Goal: Transaction & Acquisition: Obtain resource

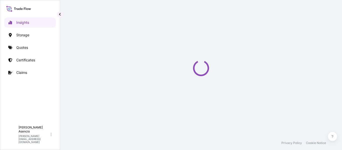
select select "2025"
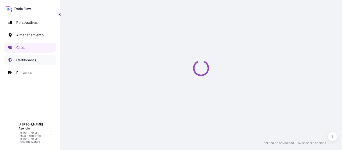
click at [27, 61] on font "Certificados" at bounding box center [26, 60] width 20 height 4
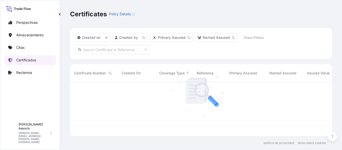
scroll to position [53, 258]
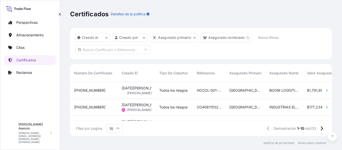
click at [254, 87] on div "[GEOGRAPHIC_DATA]" at bounding box center [246, 90] width 40 height 17
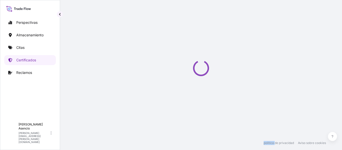
click at [254, 87] on div "Loading" at bounding box center [201, 68] width 262 height 136
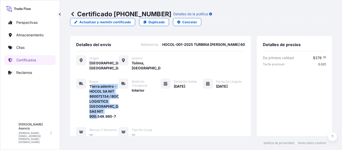
drag, startPoint x: 91, startPoint y: 79, endPoint x: 110, endPoint y: 117, distance: 42.8
click at [110, 117] on div "Buque Tierra adentro - HOCOL SA NIT 860072134 / BOOM LOGISTICS COLOMBIA SAS NIT…" at bounding box center [160, 108] width 169 height 59
click at [112, 111] on font "Tierra adentro - HOCOL SA NIT 860072134 / BOOM LOGISTICS COLOMBIA SAS NIT 900.5…" at bounding box center [108, 101] width 37 height 34
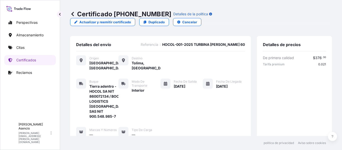
click at [170, 95] on div "Fecha de salida 29/08/2025" at bounding box center [179, 99] width 36 height 40
click at [197, 20] on font "Cancelar" at bounding box center [190, 22] width 15 height 4
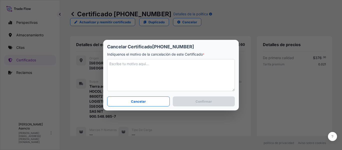
click at [185, 71] on textarea at bounding box center [171, 75] width 128 height 32
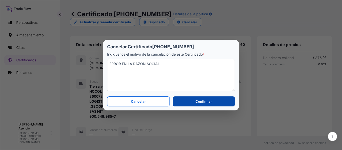
type textarea "ERROR EN LA RAZÓN SOCIAL"
click at [197, 102] on font "Confirmar" at bounding box center [204, 102] width 16 height 4
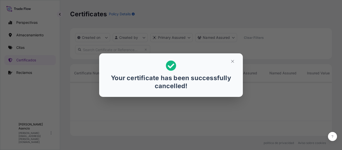
scroll to position [53, 258]
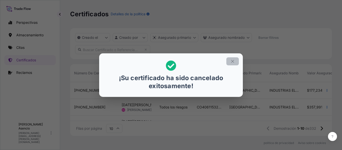
click at [233, 62] on icon "button" at bounding box center [233, 61] width 5 height 5
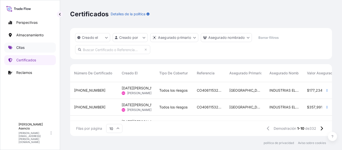
click at [27, 50] on link "Citas" at bounding box center [30, 48] width 52 height 10
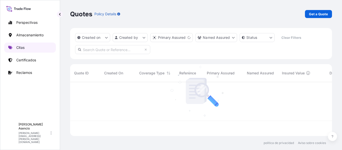
scroll to position [53, 258]
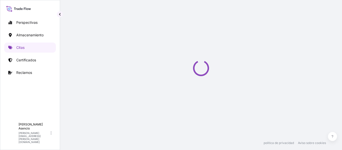
scroll to position [8, 0]
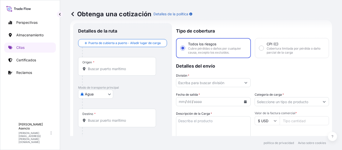
click at [94, 96] on body "Perspectivas Almacenamiento Citas Certificados Reclamos A Andrés Asencio [EMAIL…" at bounding box center [171, 75] width 342 height 150
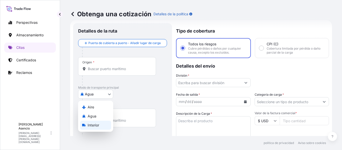
click at [92, 124] on font "Interior" at bounding box center [94, 125] width 12 height 4
select select "Inland"
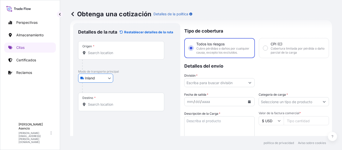
click at [108, 55] on input "Origen *" at bounding box center [123, 52] width 70 height 5
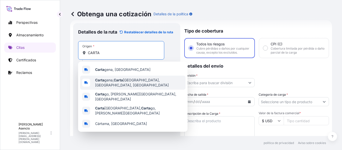
click at [114, 83] on span "Carta gena, Carta gena Province, Bolivar, Colombia" at bounding box center [139, 83] width 89 height 10
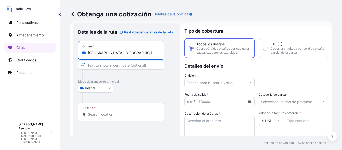
type input "[GEOGRAPHIC_DATA], [GEOGRAPHIC_DATA], [GEOGRAPHIC_DATA], [GEOGRAPHIC_DATA]"
click at [119, 66] on input "Text to appear on certificate" at bounding box center [121, 65] width 86 height 9
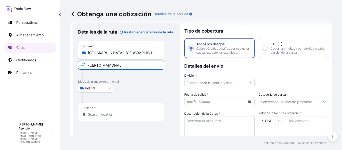
type input "PUERTO MAMONAL"
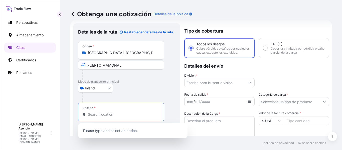
click at [113, 114] on input "Destino *" at bounding box center [123, 114] width 70 height 5
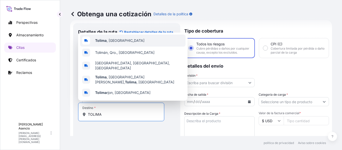
click at [113, 43] on span "Tolima , Colombia" at bounding box center [119, 40] width 49 height 5
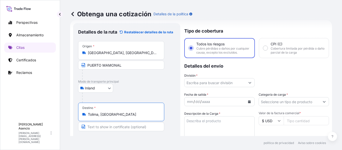
type input "Tolima, [GEOGRAPHIC_DATA]"
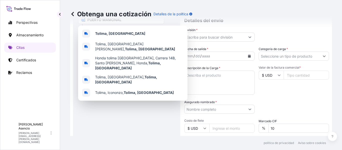
scroll to position [66, 0]
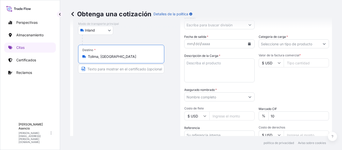
click at [119, 67] on input "Texto que aparecerá en el certificado" at bounding box center [121, 68] width 86 height 9
paste input "CAMPO GUANDO - MELGAR ICONOSO"
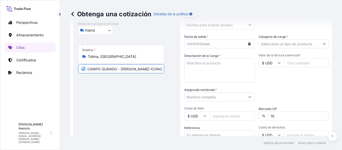
type input "CAMPO GUANDO - MELGAR ICONOSO"
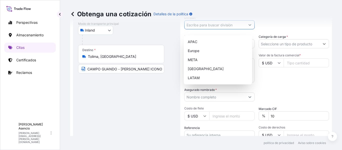
click at [204, 29] on input "División *" at bounding box center [215, 24] width 61 height 9
click at [205, 79] on font "Latinoamérica" at bounding box center [199, 78] width 23 height 4
type input "LATAM"
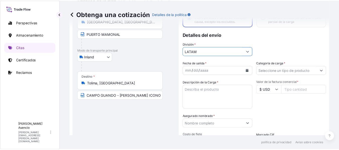
scroll to position [40, 0]
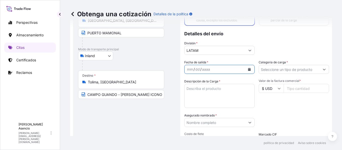
click at [248, 71] on icon "Calendario" at bounding box center [249, 69] width 3 height 3
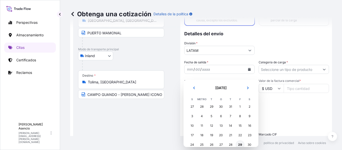
click at [239, 144] on font "29" at bounding box center [240, 145] width 4 height 4
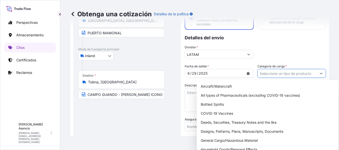
click at [275, 75] on input "Categoría de carga *" at bounding box center [286, 73] width 59 height 9
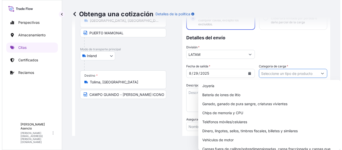
scroll to position [94, 0]
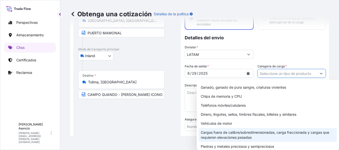
click at [277, 134] on font "Cargas fuera de calibre/sobredimensionadas, carga fraccionada y cargas que requ…" at bounding box center [265, 134] width 128 height 9
type input "Out of Gauge / Oversized cargoes, Break Bulk, and cargoes requiring Heavy Lifts"
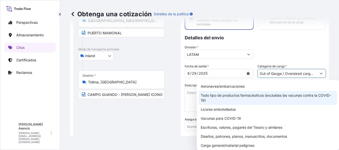
click at [193, 95] on textarea "Descripción de la Carga *" at bounding box center [219, 100] width 69 height 24
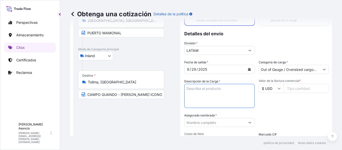
paste textarea "TURBINA TAURUS 60"
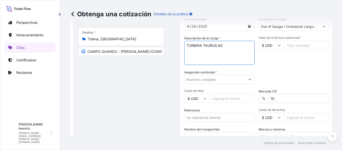
scroll to position [89, 0]
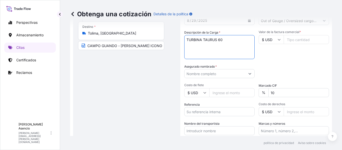
type textarea "TURBINA TAURUS 60"
click at [298, 44] on input "Valor de la factura comercial *" at bounding box center [306, 39] width 45 height 9
type input "1617898"
click at [291, 64] on div "Fecha de salida * 8 / 29 / 2025 Categoría de carga * Out of Gauge / Oversized c…" at bounding box center [257, 73] width 145 height 124
click at [216, 78] on input "Asegurado nombrado *" at bounding box center [215, 73] width 61 height 9
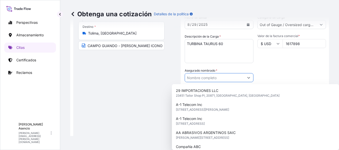
paste input "GLOBAL LOGISTICA DE TRANSPORTES SAS. NIT: 900812530-1"
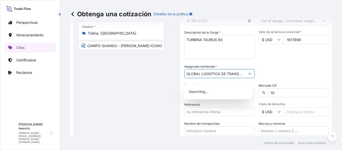
scroll to position [0, 50]
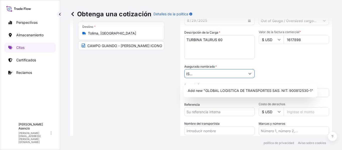
click at [212, 77] on input "GLOBAL LOGISTICA DE TRANSPORTES SAS. NIT: 900812530-1" at bounding box center [215, 73] width 61 height 9
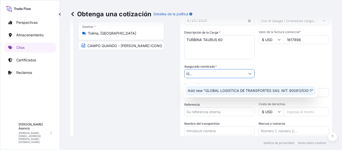
click at [212, 91] on span "Add new "GLOBAL LOGISTICA DE TRANSPORTES SAS. NIT: 900812530-1"" at bounding box center [251, 90] width 126 height 5
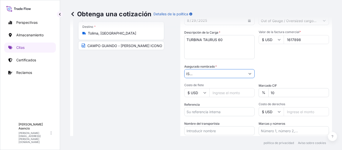
type input "GLOBAL LOGISTICA DE TRANSPORTES SAS. NIT: 900812530-1"
click at [179, 79] on div "Detalles de la ruta Restablecer detalles de la ruta Lugar de carga Road / Inlan…" at bounding box center [126, 57] width 107 height 231
click at [233, 97] on input "Costo de flete" at bounding box center [232, 92] width 45 height 9
type input "11000"
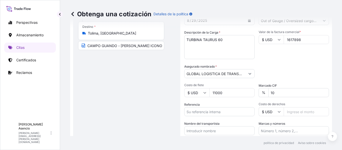
click at [293, 74] on div "Categoría de embalaje Escriba para buscar un modo contenedor Seleccione primero…" at bounding box center [294, 71] width 70 height 14
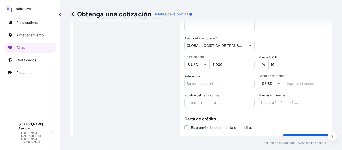
scroll to position [120, 0]
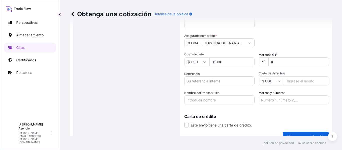
click at [230, 84] on input "Referencia" at bounding box center [220, 80] width 70 height 9
paste input "CO4071152458"
click at [218, 103] on input "Nombre del transportista" at bounding box center [220, 100] width 70 height 9
click at [224, 85] on input "CO4071152458" at bounding box center [220, 80] width 70 height 9
paste input "HOCOL-001-2025 TURBINA TAURUS 60"
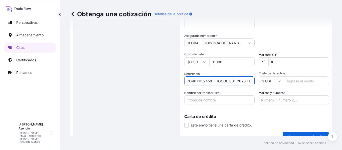
scroll to position [0, 31]
type input "CO4071152458 - HOCOL-001-2025 TURBINA TAURUS 60"
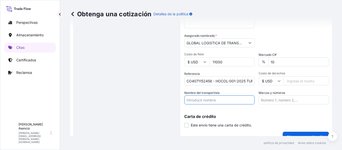
click at [223, 104] on input "Nombre del transportista" at bounding box center [220, 100] width 70 height 9
paste input "HOCOL S.A NIT 860072134 / BOOM LOGISTICS COLOMBIA S.A.S NIT 900.548.985-7"
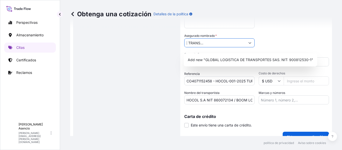
scroll to position [0, 50]
drag, startPoint x: 186, startPoint y: 47, endPoint x: 284, endPoint y: 47, distance: 97.5
click at [284, 47] on div "Fecha de salida * 8 / 29 / 2025 Categoría de carga * Out of Gauge / Oversized c…" at bounding box center [257, 42] width 145 height 124
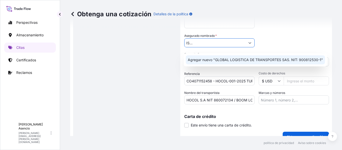
scroll to position [0, 0]
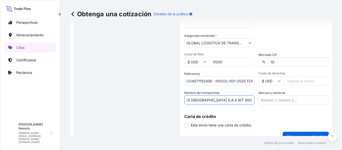
drag, startPoint x: 235, startPoint y: 104, endPoint x: 294, endPoint y: 106, distance: 58.7
click at [294, 105] on div "Fecha de salida * 8 / 29 / 2025 Categoría de carga * Out of Gauge / Oversized c…" at bounding box center [257, 42] width 145 height 124
paste input "GLOBAL LOGISTICA DE TRANSPORTES SAS. NIT: 900812530-1"
type input "HOCOL S.A NIT 860072134 / GLOBAL LOGISTICA DE TRANSPORTES SAS. NIT: 900812530-1"
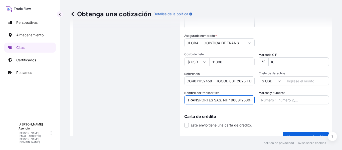
click at [281, 124] on div "Carta de crédito Este envío tiene una carta de crédito. Carta de crédito * La c…" at bounding box center [257, 121] width 145 height 13
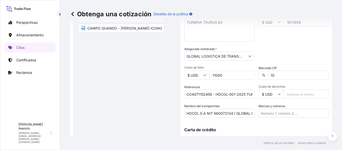
scroll to position [133, 0]
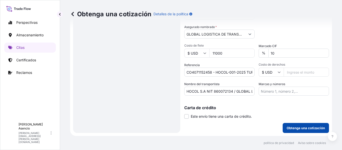
click at [293, 127] on font "Obtenga una cotización" at bounding box center [306, 128] width 38 height 4
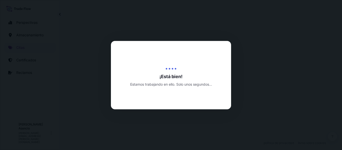
select select "Inland"
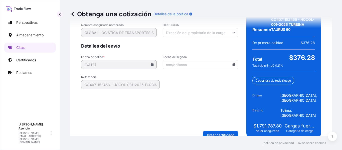
scroll to position [888, 0]
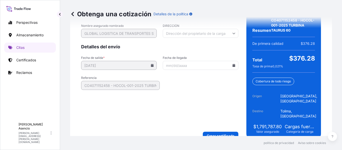
click at [233, 64] on icon at bounding box center [234, 65] width 3 height 3
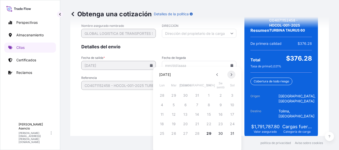
click at [233, 74] on button at bounding box center [231, 75] width 8 height 8
click at [172, 105] on button "9" at bounding box center [174, 105] width 8 height 8
type input "[DATE]"
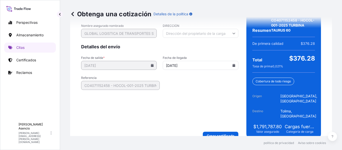
click at [132, 104] on form "Detalles del asegurado nombrado Nombre asegurado nombrado GLOBAL LOGISTICA DE T…" at bounding box center [159, 76] width 157 height 128
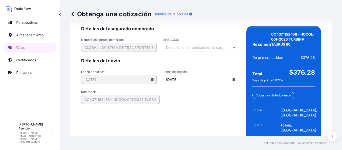
scroll to position [889, 0]
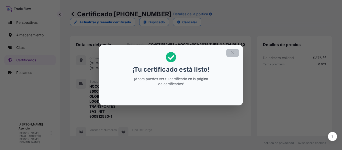
click at [235, 54] on icon "button" at bounding box center [233, 53] width 5 height 5
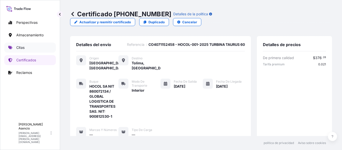
click at [25, 49] on link "Citas" at bounding box center [30, 48] width 52 height 10
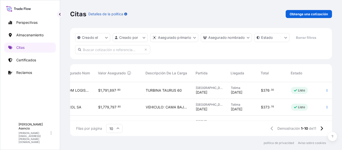
scroll to position [0, 188]
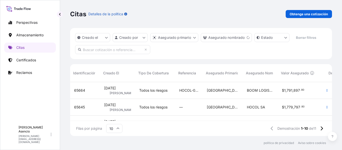
scroll to position [0, 21]
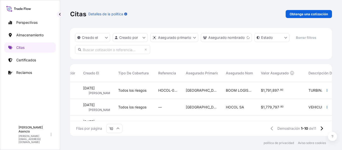
click at [245, 88] on font "BOOM LOGISTICS [GEOGRAPHIC_DATA] SAS NIT 900.548.985-7" at bounding box center [280, 90] width 109 height 4
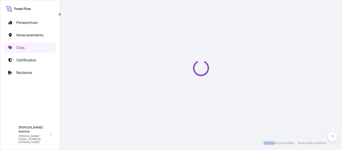
select select "Inland"
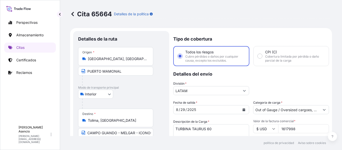
click at [69, 15] on div "Cita 65664 Detalles de la política Detalles de la ruta Lugar de carga Carretera…" at bounding box center [201, 68] width 282 height 136
click at [72, 14] on icon at bounding box center [72, 14] width 3 height 4
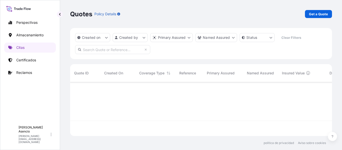
scroll to position [53, 258]
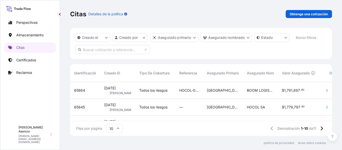
click at [197, 107] on div "—" at bounding box center [190, 107] width 20 height 5
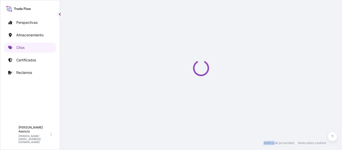
select select "Inland"
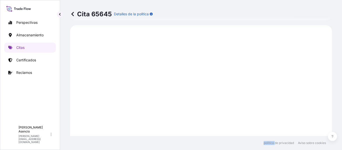
scroll to position [245, 0]
click at [72, 14] on icon at bounding box center [72, 14] width 3 height 4
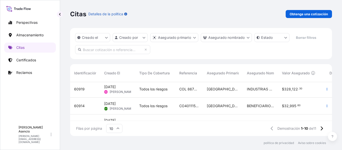
scroll to position [133, 0]
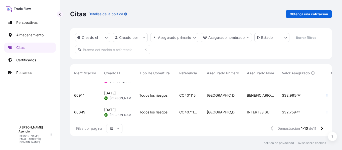
drag, startPoint x: 214, startPoint y: 117, endPoint x: 255, endPoint y: 121, distance: 41.8
click at [255, 121] on div "65664 [DATE] Automóvil club británico [PERSON_NAME] Todos los riesgos HOCOL-001…" at bounding box center [201, 101] width 262 height 39
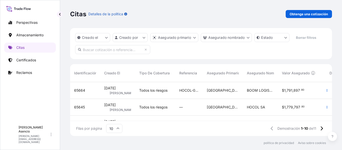
click at [164, 132] on div "Filas por página 10 Demostración 1-10 de 11" at bounding box center [201, 128] width 262 height 15
click at [33, 50] on link "Citas" at bounding box center [30, 48] width 52 height 10
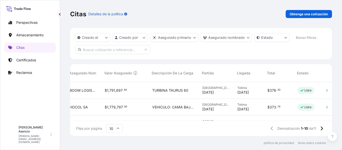
scroll to position [0, 188]
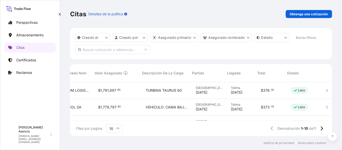
click at [211, 106] on span "[GEOGRAPHIC_DATA]" at bounding box center [209, 105] width 27 height 4
select select "Inland"
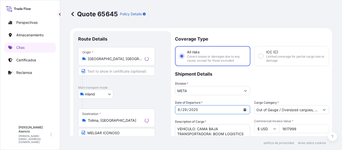
click at [211, 106] on div "[DATE]" at bounding box center [208, 109] width 66 height 9
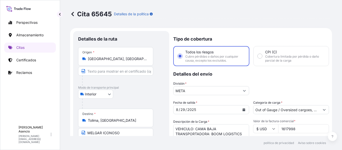
click at [73, 15] on icon at bounding box center [72, 14] width 3 height 4
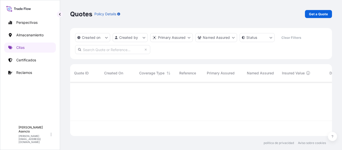
scroll to position [53, 258]
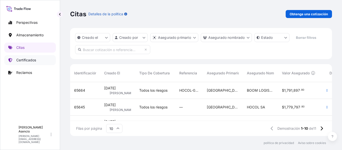
click at [37, 61] on link "Certificados" at bounding box center [30, 60] width 52 height 10
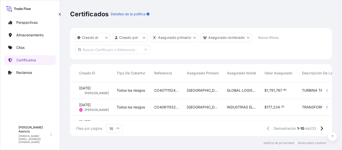
scroll to position [0, 45]
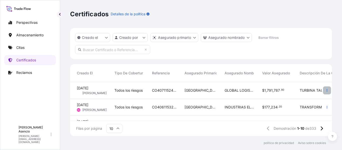
click at [326, 90] on icon "button" at bounding box center [327, 90] width 3 height 3
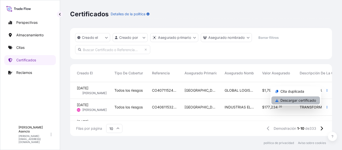
click at [293, 101] on font "Descargar certificado" at bounding box center [299, 100] width 36 height 4
